Goal: Task Accomplishment & Management: Use online tool/utility

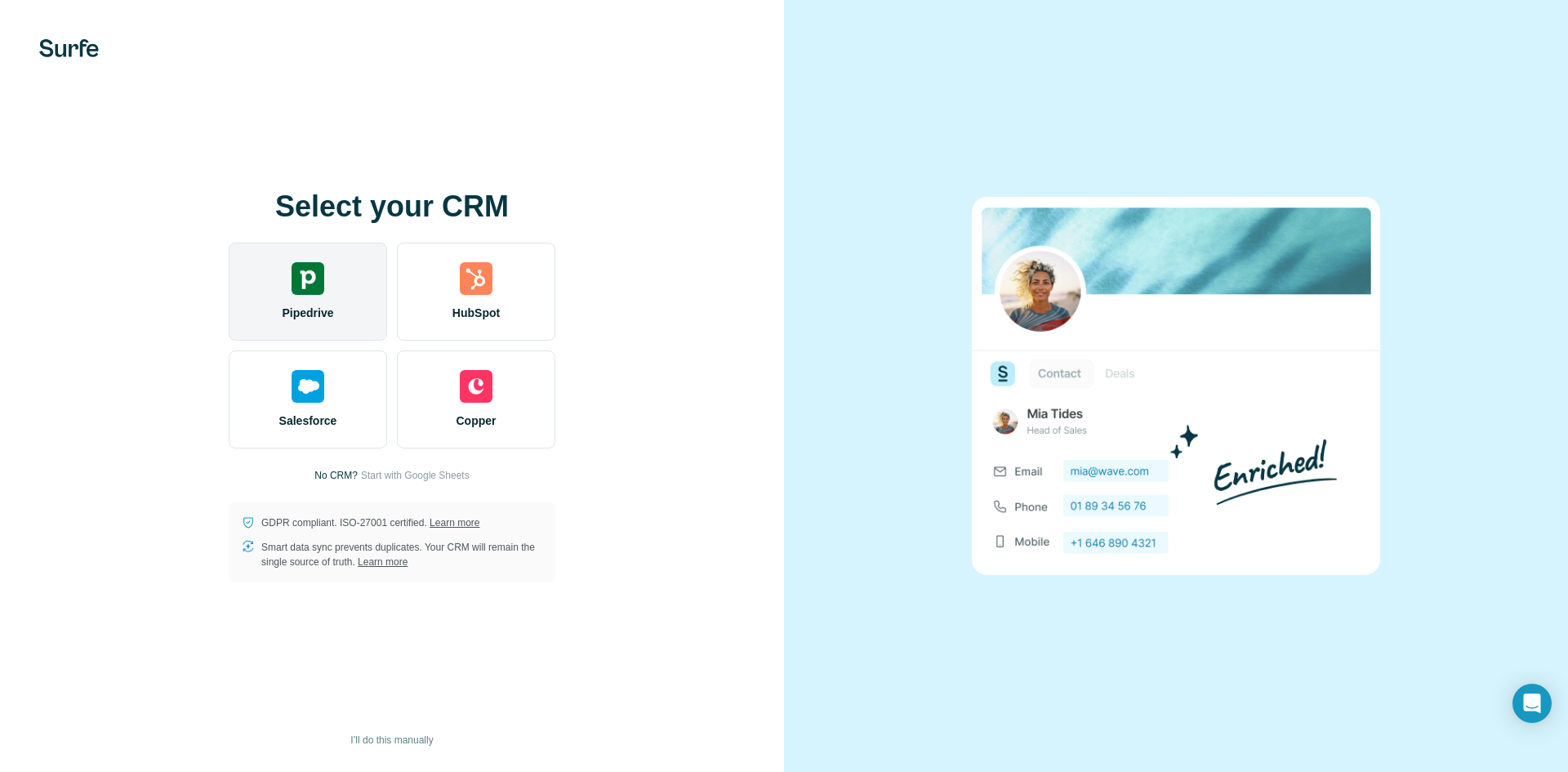
click at [343, 296] on div "Pipedrive" at bounding box center [307, 292] width 158 height 98
click at [420, 162] on div "Select your CRM Pipedrive HubSpot Salesforce Copper No CRM? Start with Google S…" at bounding box center [392, 386] width 784 height 772
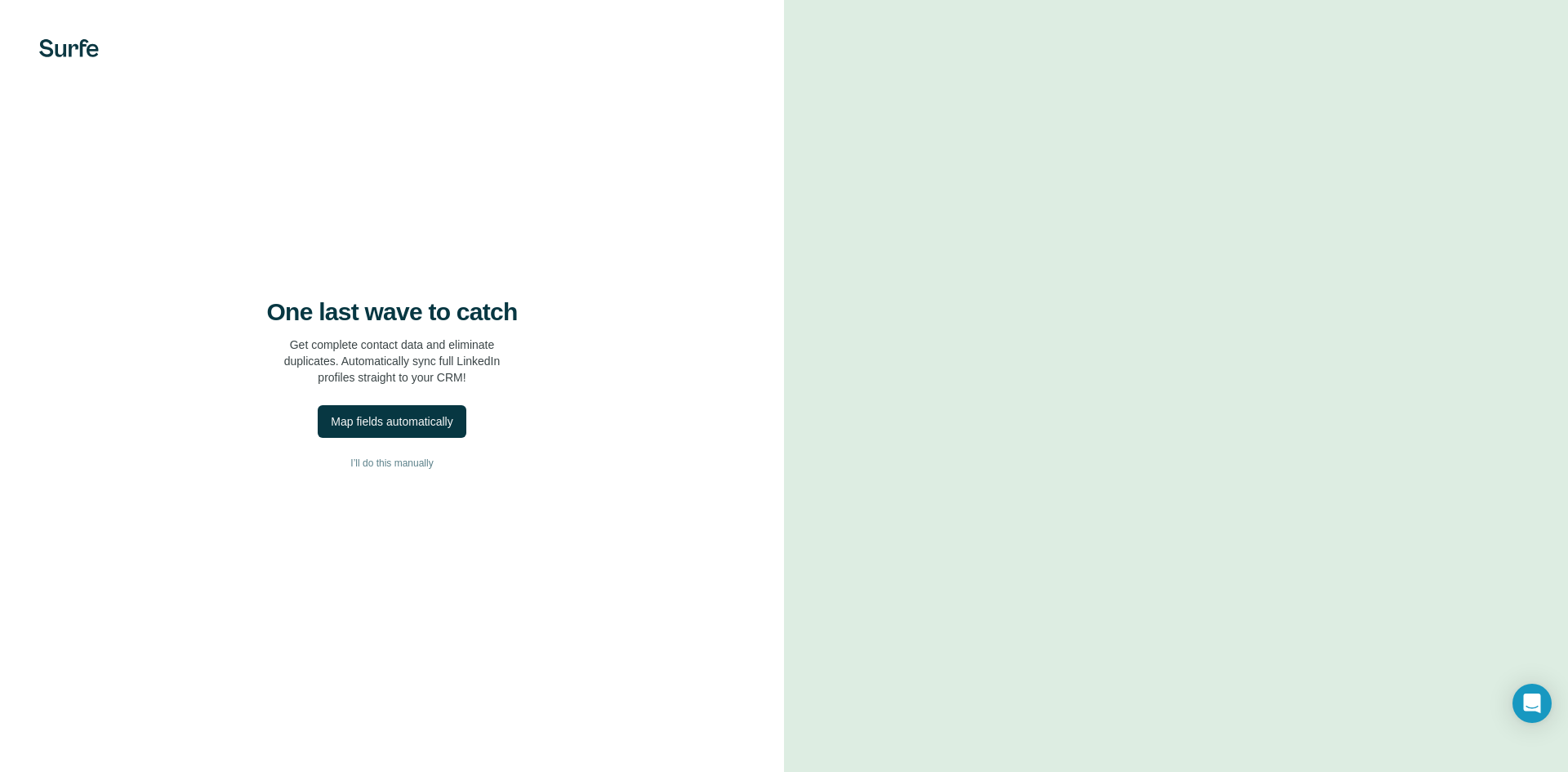
click at [557, 300] on div "One last wave to catch Get complete contact data and eliminate duplicates. Auto…" at bounding box center [392, 342] width 719 height 88
